Goal: Task Accomplishment & Management: Manage account settings

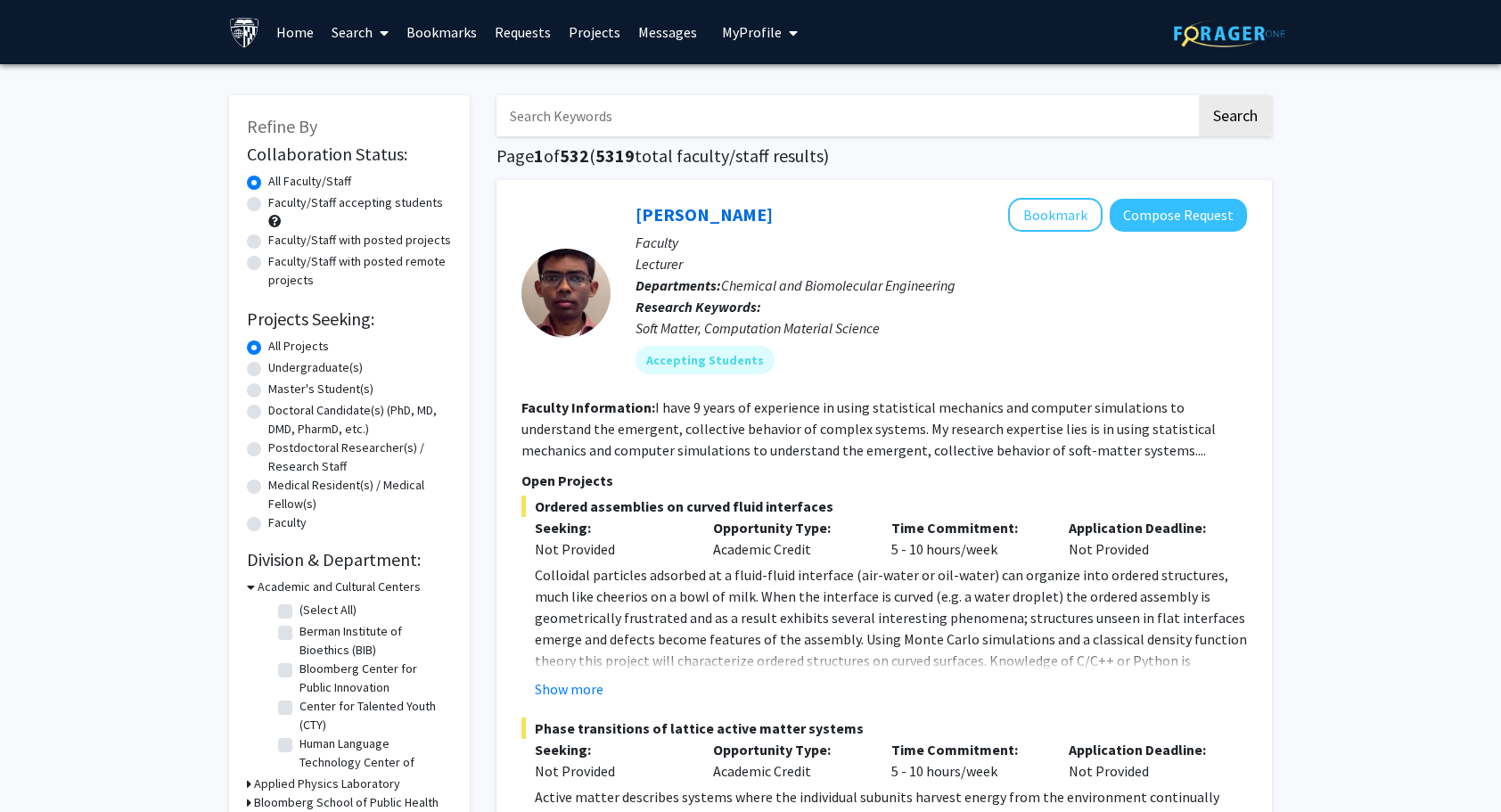
click at [770, 28] on span "My Profile" at bounding box center [752, 32] width 59 height 18
click at [779, 87] on span "[PERSON_NAME]" at bounding box center [832, 83] width 108 height 20
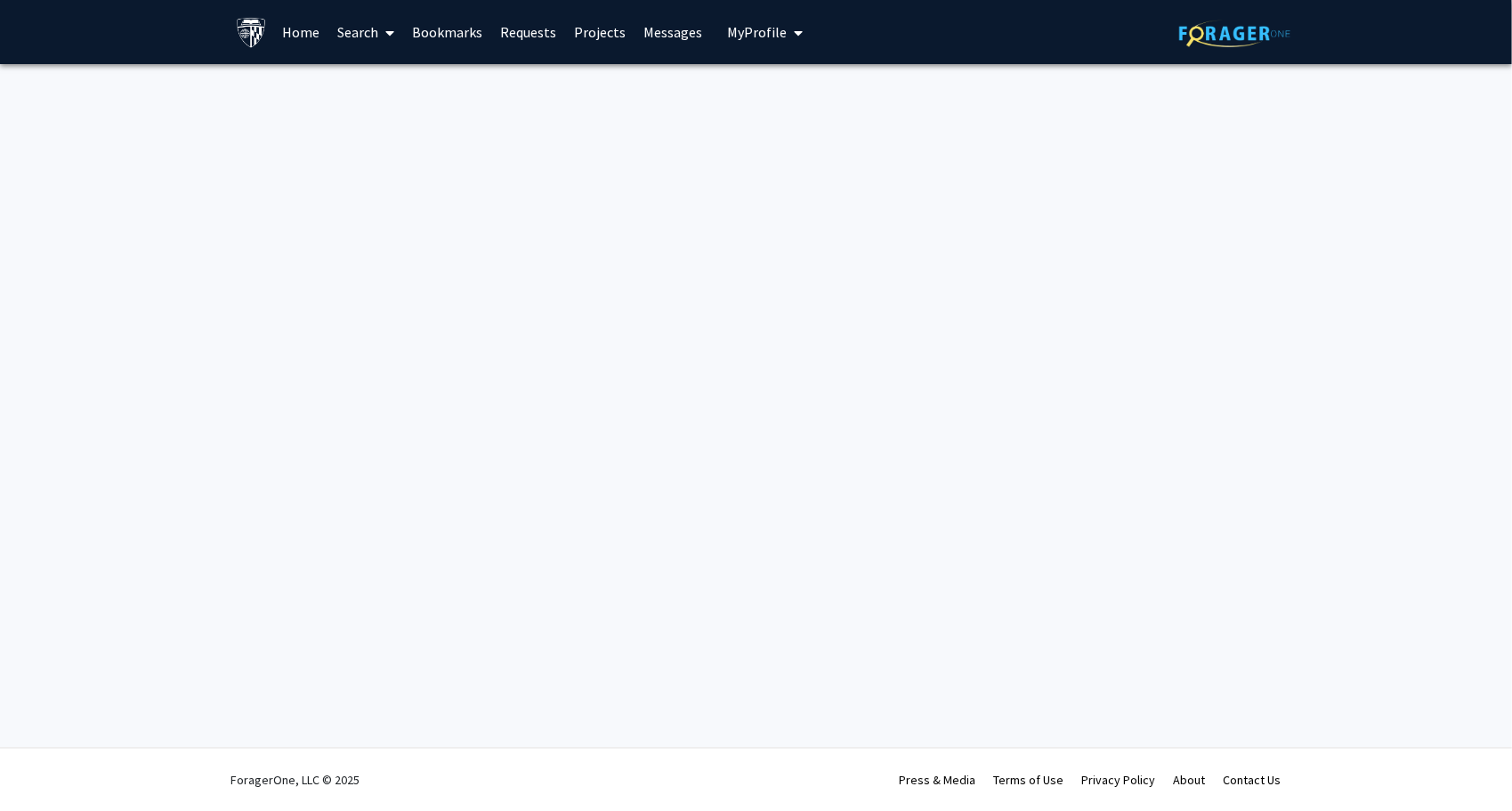
click at [751, 29] on span "My Profile" at bounding box center [756, 32] width 59 height 18
click at [742, 85] on img at bounding box center [757, 91] width 36 height 36
click at [766, 29] on span "My Profile" at bounding box center [756, 32] width 59 height 18
click at [819, 105] on span "View Profile" at bounding box center [838, 103] width 108 height 20
click at [776, 62] on button "My Profile" at bounding box center [764, 32] width 86 height 64
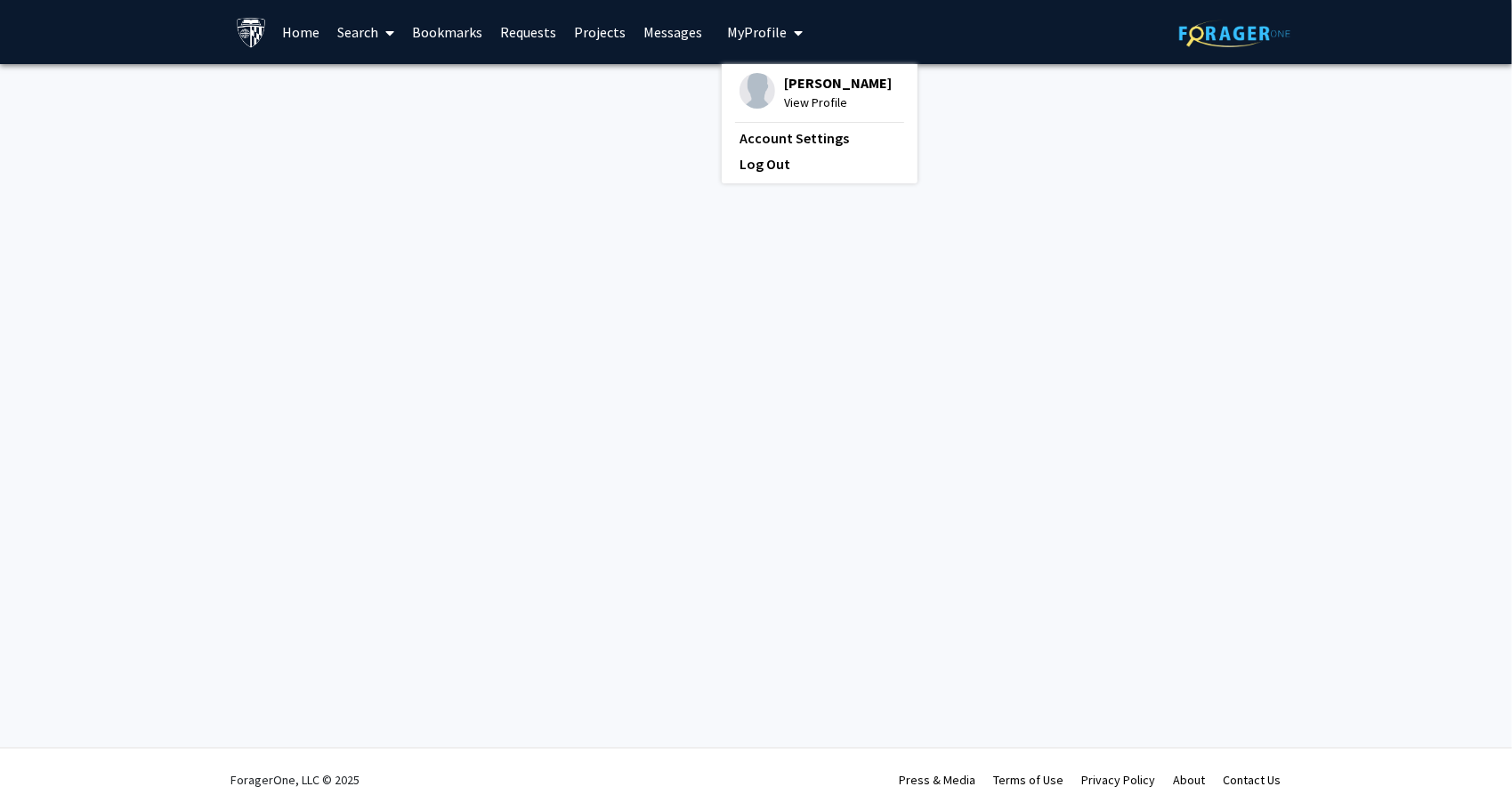
click at [769, 101] on div "[PERSON_NAME] View Profile" at bounding box center [816, 93] width 152 height 40
click at [774, 38] on span "My Profile" at bounding box center [756, 32] width 59 height 18
click at [796, 152] on div "[PERSON_NAME] View Profile Account Settings Log Out" at bounding box center [820, 124] width 196 height 120
click at [797, 137] on link "Account Settings" at bounding box center [820, 138] width 160 height 22
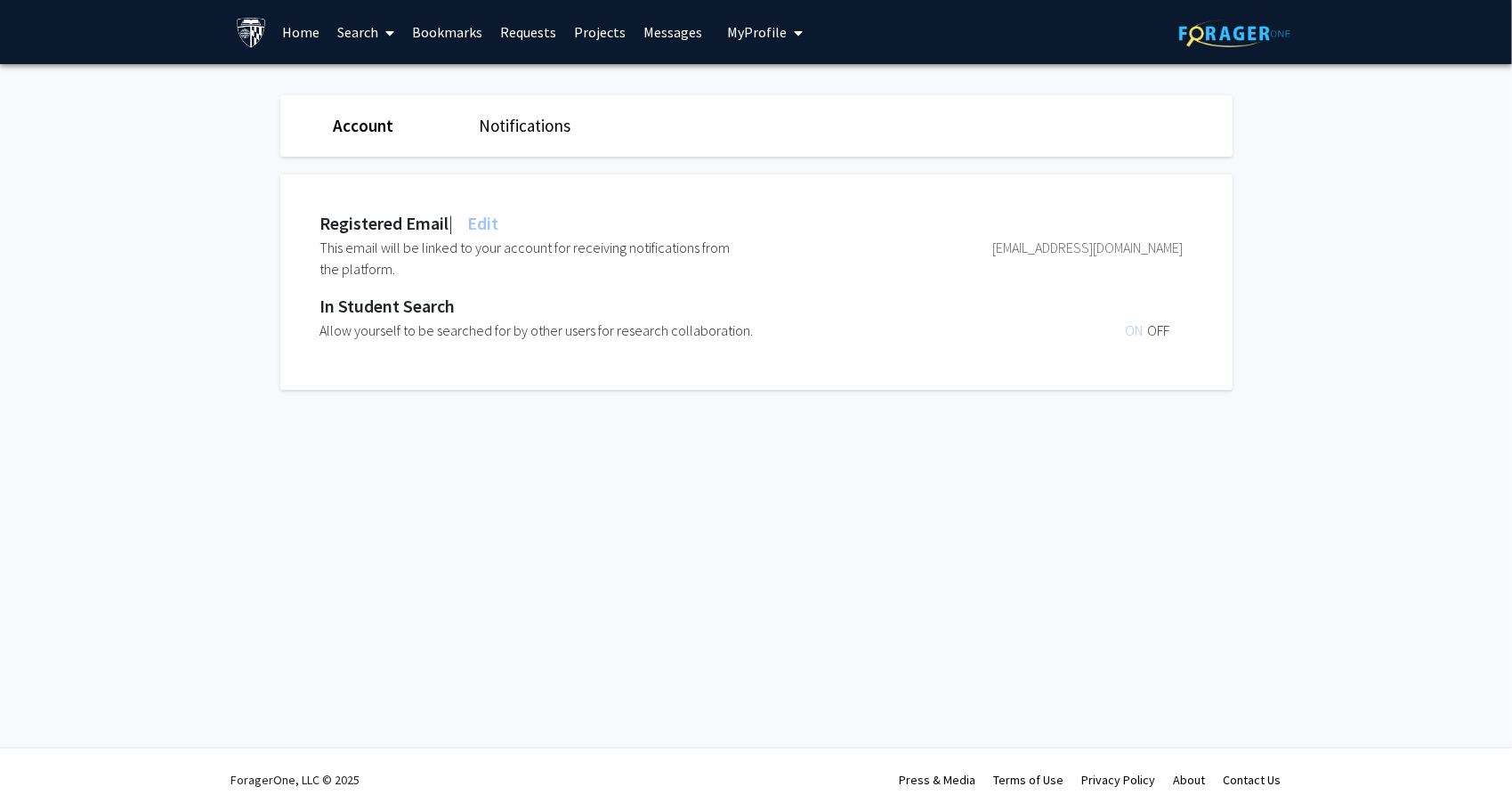
click at [514, 127] on link "Notifications" at bounding box center [524, 126] width 92 height 22
click at [1228, 34] on img at bounding box center [1234, 34] width 111 height 28
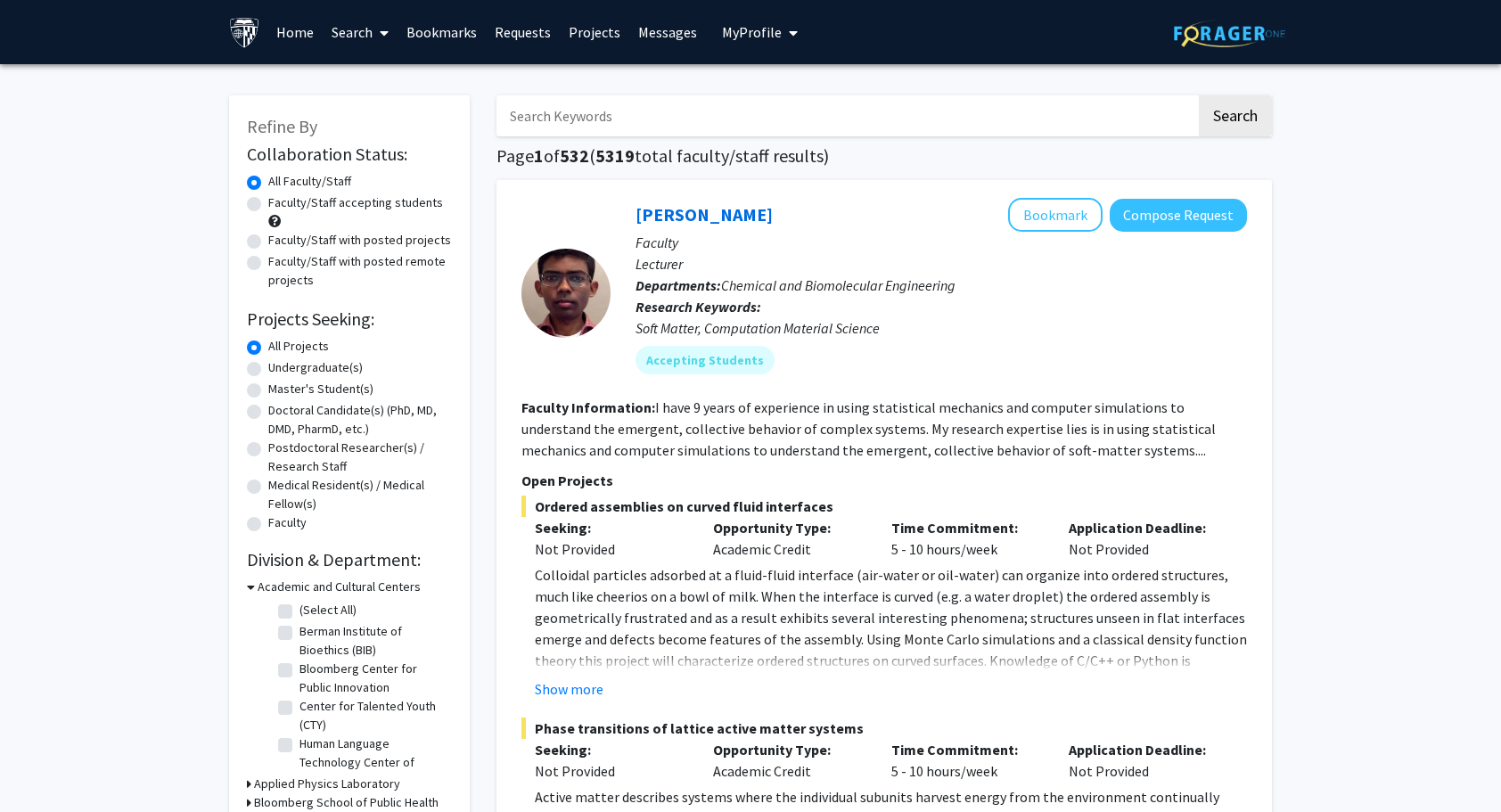
click at [256, 25] on img at bounding box center [244, 32] width 31 height 31
